Goal: Navigation & Orientation: Find specific page/section

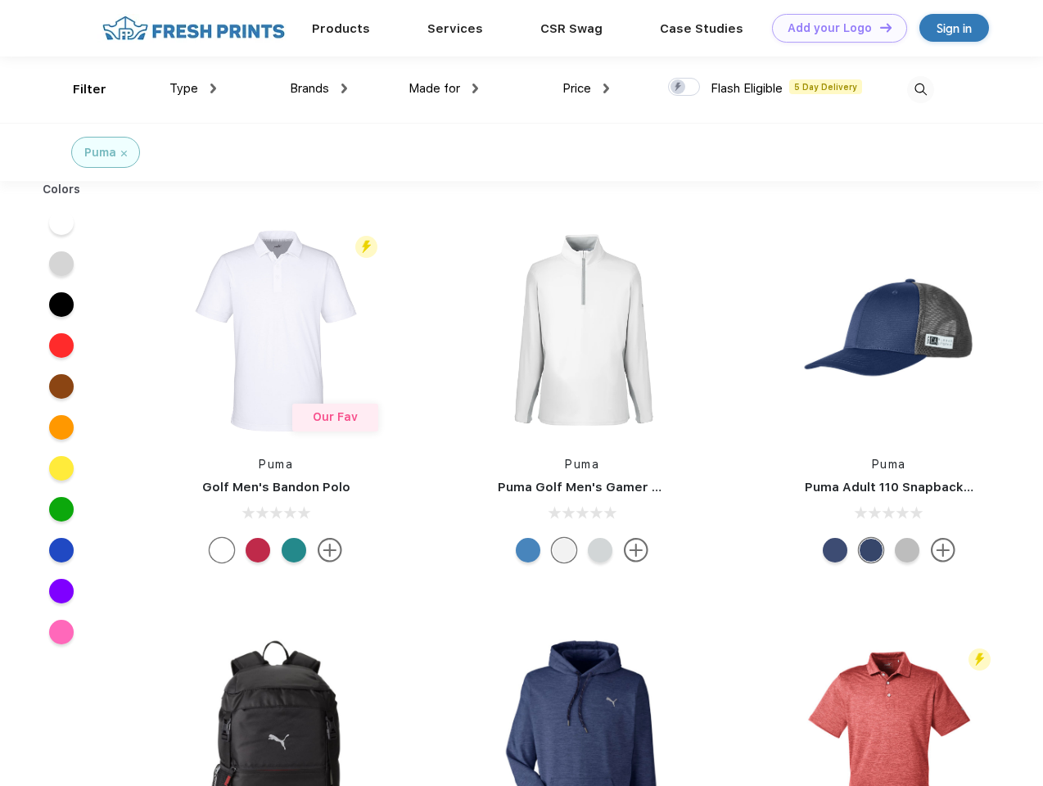
scroll to position [1, 0]
click at [833, 28] on link "Add your Logo Design Tool" at bounding box center [839, 28] width 135 height 29
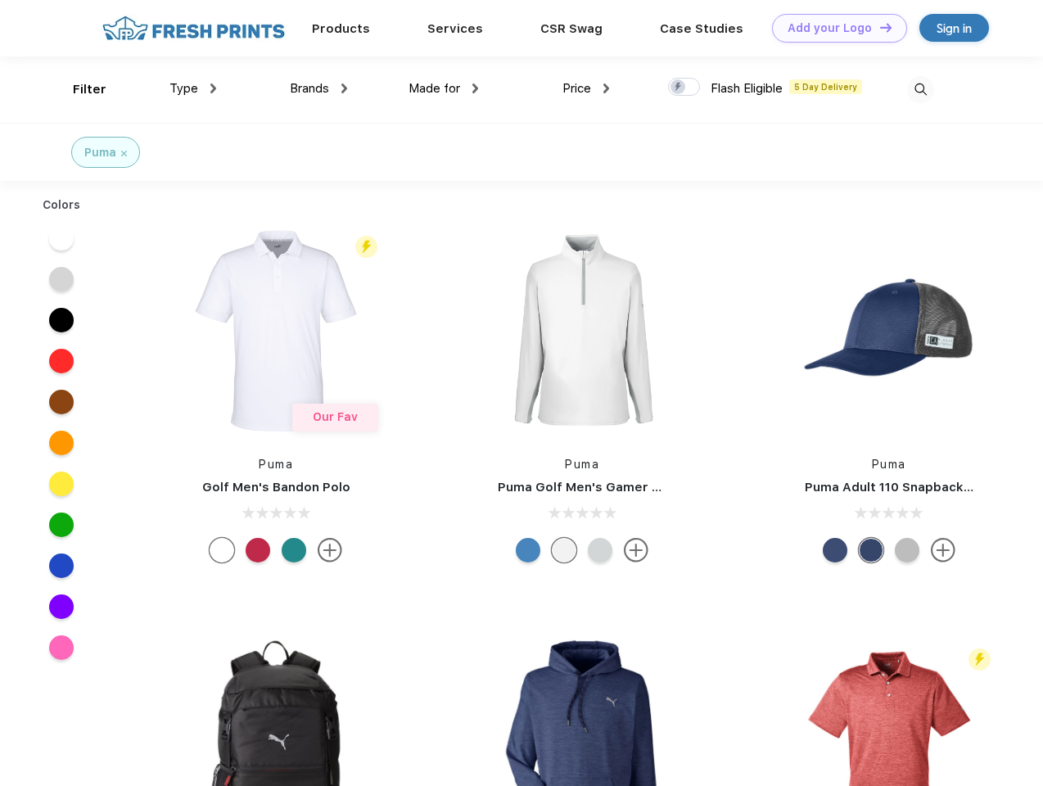
click at [0, 0] on div "Design Tool" at bounding box center [0, 0] width 0 height 0
click at [879, 27] on link "Add your Logo Design Tool" at bounding box center [839, 28] width 135 height 29
click at [79, 89] on div "Filter" at bounding box center [90, 89] width 34 height 19
click at [193, 88] on span "Type" at bounding box center [183, 88] width 29 height 15
click at [318, 88] on span "Brands" at bounding box center [309, 88] width 39 height 15
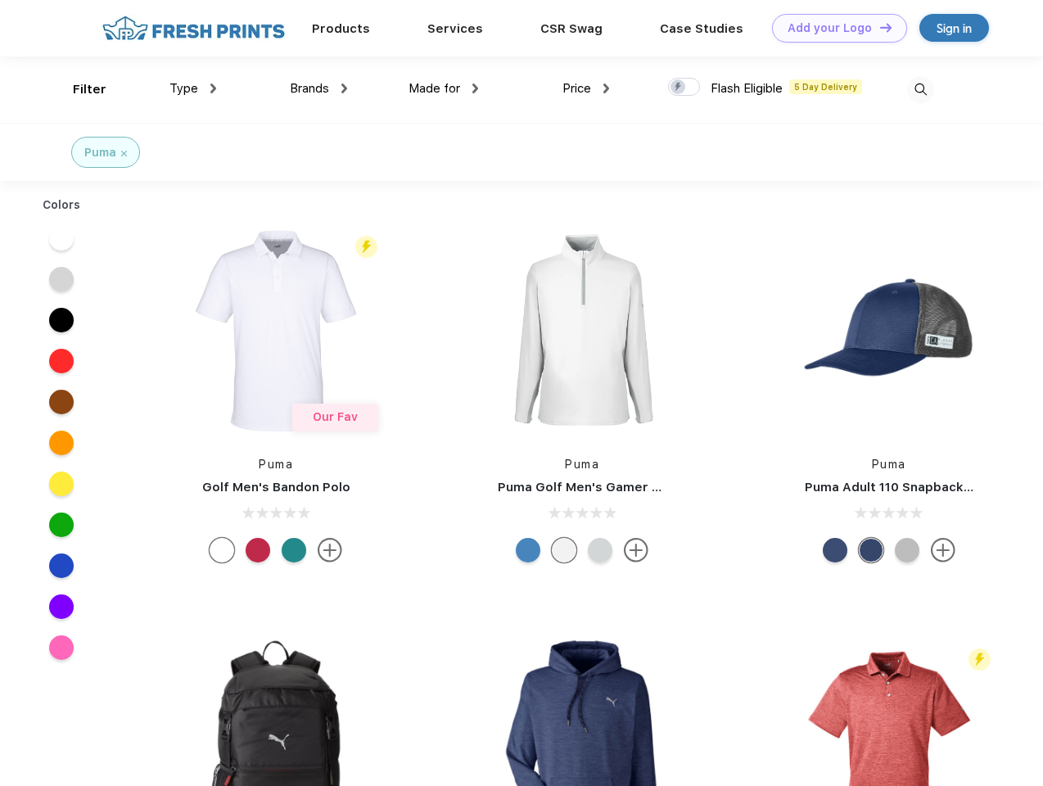
click at [444, 88] on span "Made for" at bounding box center [435, 88] width 52 height 15
click at [586, 88] on span "Price" at bounding box center [576, 88] width 29 height 15
click at [684, 88] on div at bounding box center [684, 87] width 32 height 18
click at [679, 88] on input "checkbox" at bounding box center [673, 82] width 11 height 11
click at [920, 89] on img at bounding box center [920, 89] width 27 height 27
